Goal: Find specific page/section

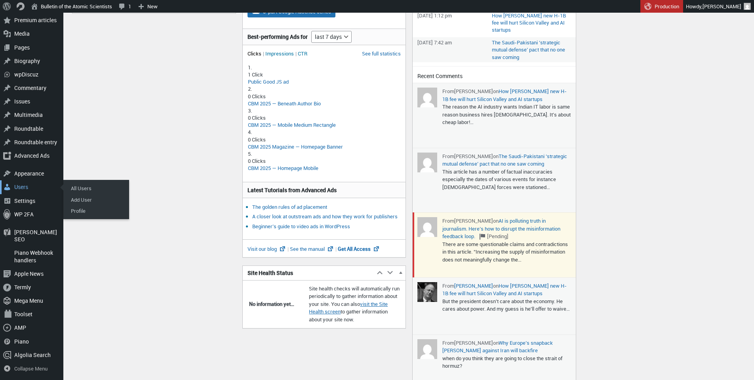
scroll to position [137, 0]
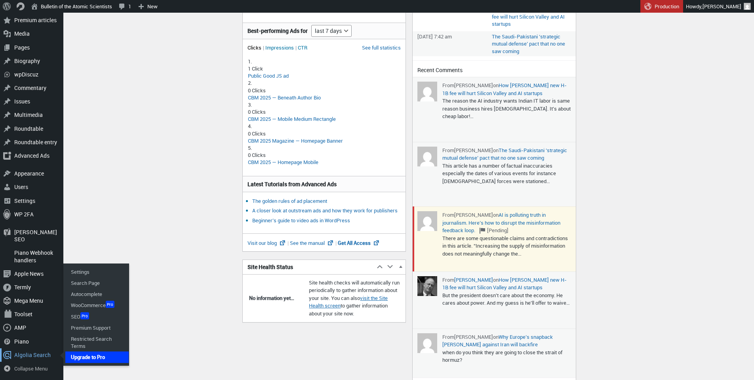
click at [37, 350] on div "Algolia Search" at bounding box center [31, 354] width 63 height 13
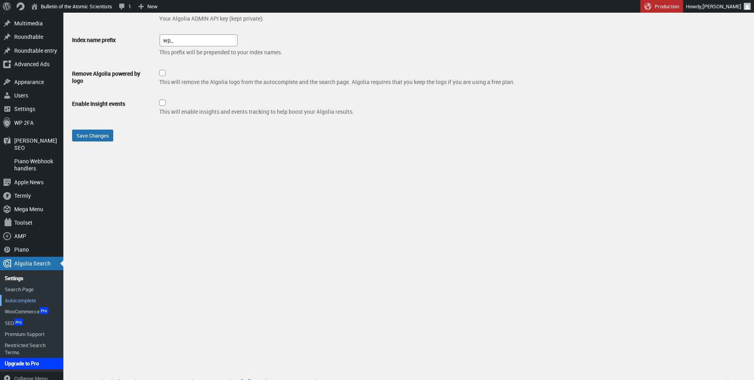
scroll to position [167, 0]
click at [37, 284] on link "Search Page" at bounding box center [31, 289] width 63 height 11
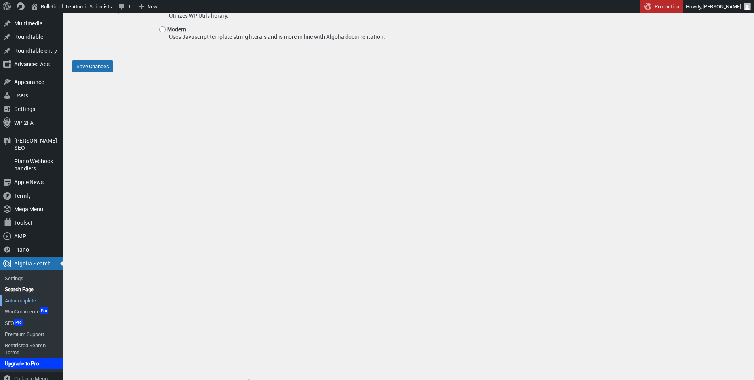
scroll to position [167, 0]
click at [34, 257] on div "Algolia Search" at bounding box center [31, 263] width 63 height 13
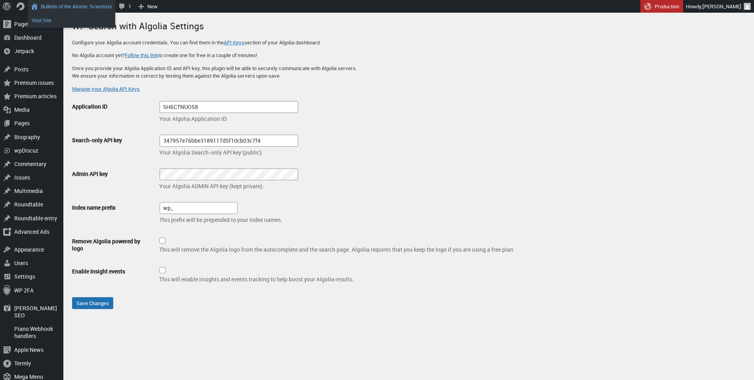
click at [70, 21] on link "Visit Site" at bounding box center [71, 20] width 87 height 10
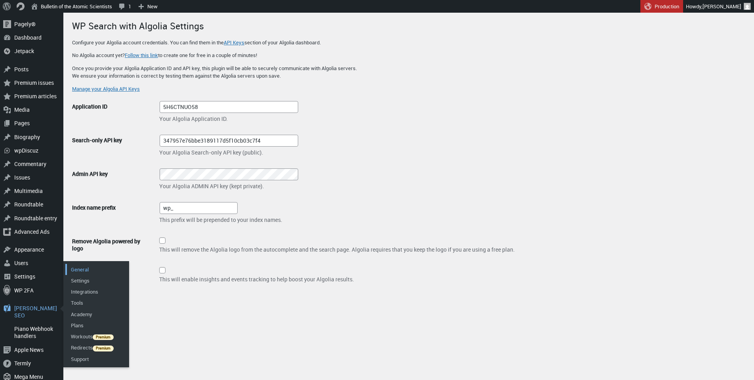
click at [75, 266] on link "General" at bounding box center [96, 269] width 63 height 11
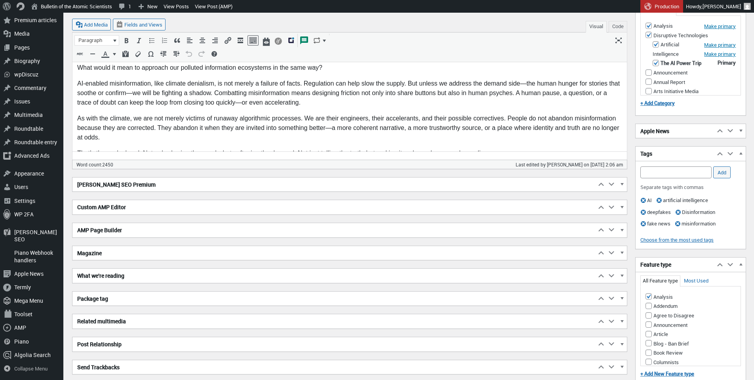
scroll to position [1308, 0]
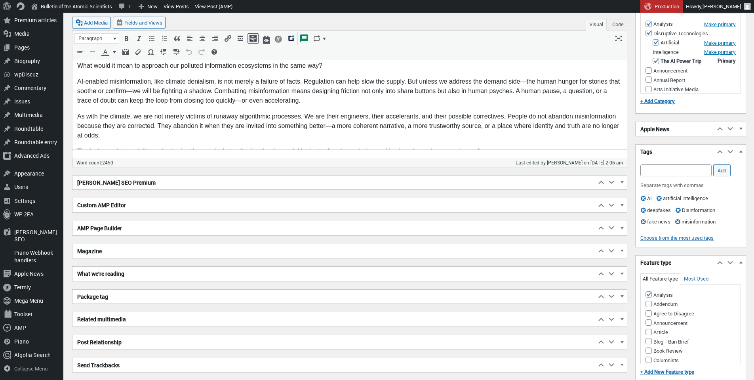
click at [220, 186] on h2 "[PERSON_NAME] SEO Premium" at bounding box center [333, 182] width 523 height 14
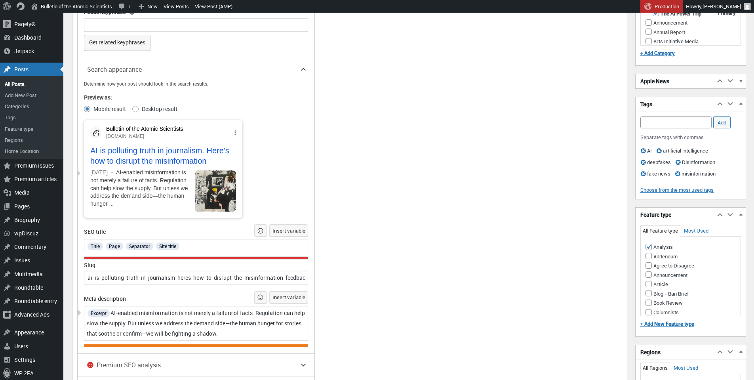
scroll to position [1382, 0]
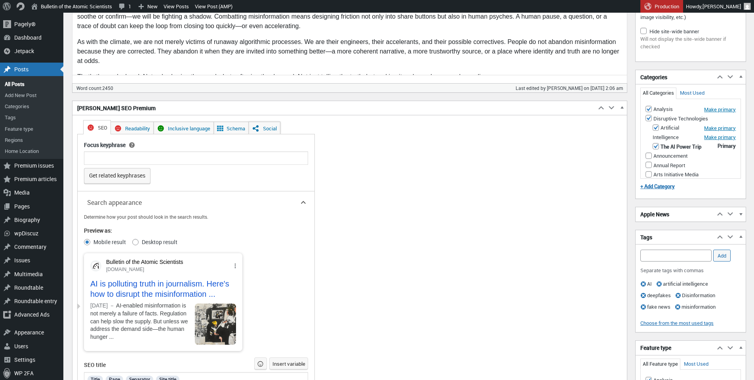
click at [260, 124] on span "Yoast SEO Premium" at bounding box center [256, 128] width 8 height 8
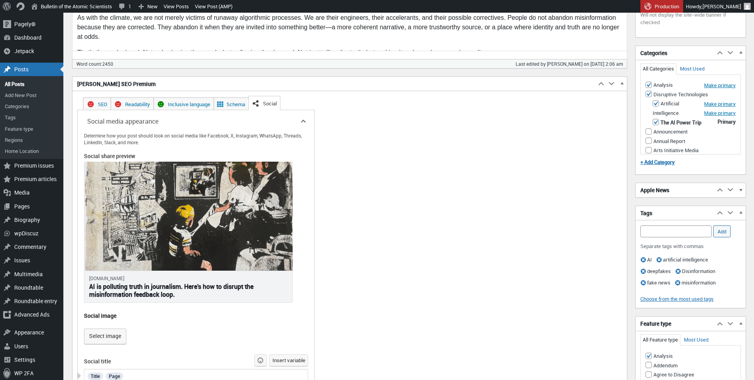
scroll to position [1391, 0]
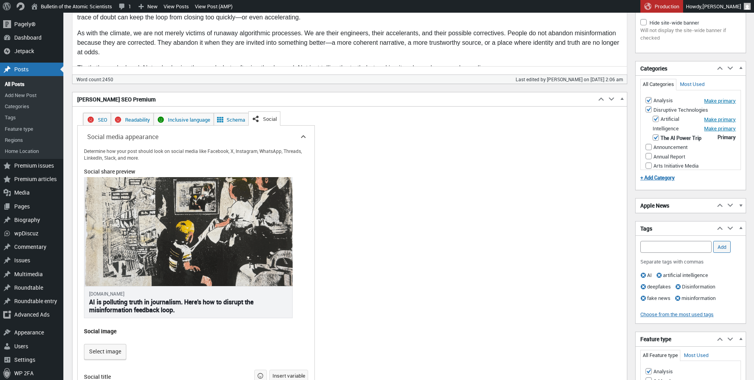
click at [102, 115] on link "SEO" at bounding box center [97, 119] width 28 height 13
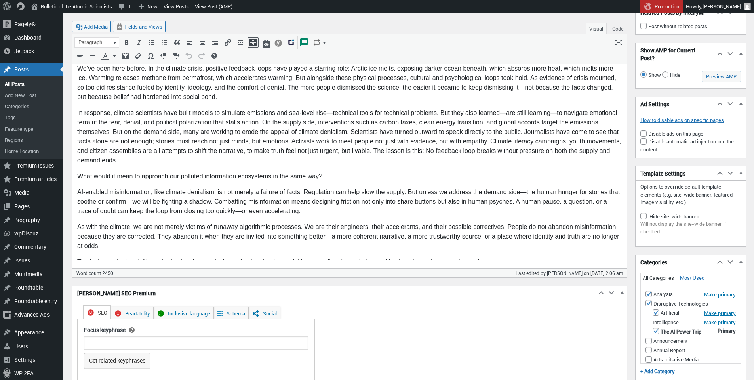
scroll to position [1191, 0]
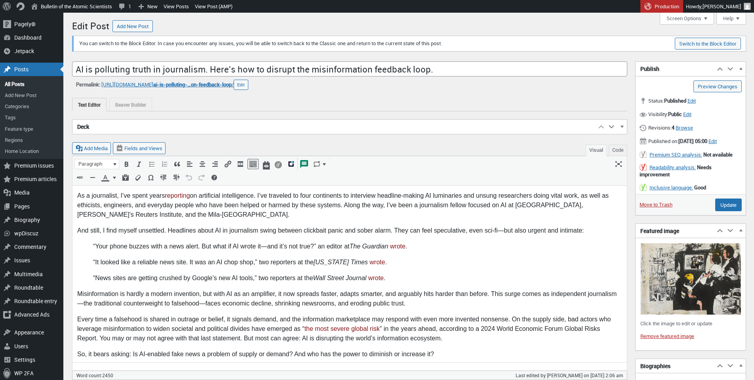
scroll to position [6, 0]
